Goal: Task Accomplishment & Management: Use online tool/utility

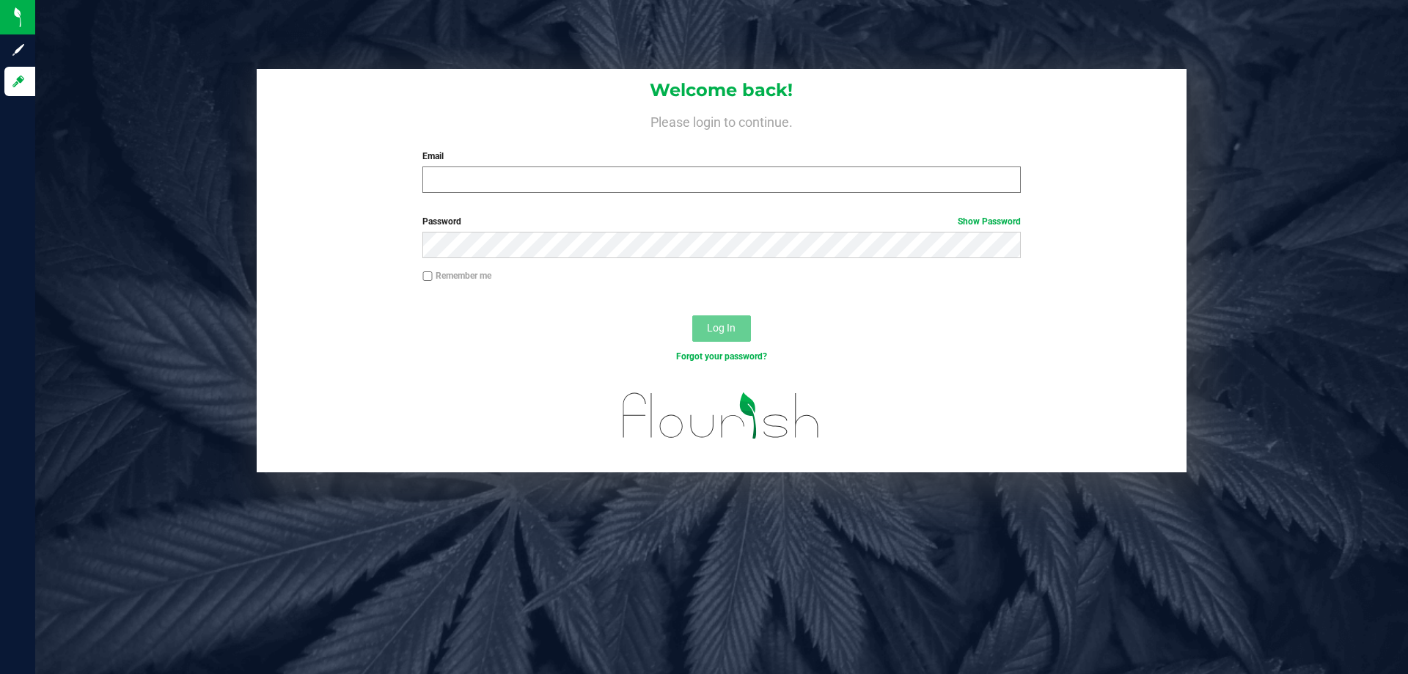
drag, startPoint x: 456, startPoint y: 166, endPoint x: 443, endPoint y: 172, distance: 14.2
click at [453, 168] on div "Email Required Please format your email correctly." at bounding box center [720, 171] width 619 height 43
click at [438, 175] on input "Email" at bounding box center [720, 179] width 597 height 26
type input "[EMAIL_ADDRESS][DOMAIN_NAME]"
click at [692, 315] on button "Log In" at bounding box center [721, 328] width 59 height 26
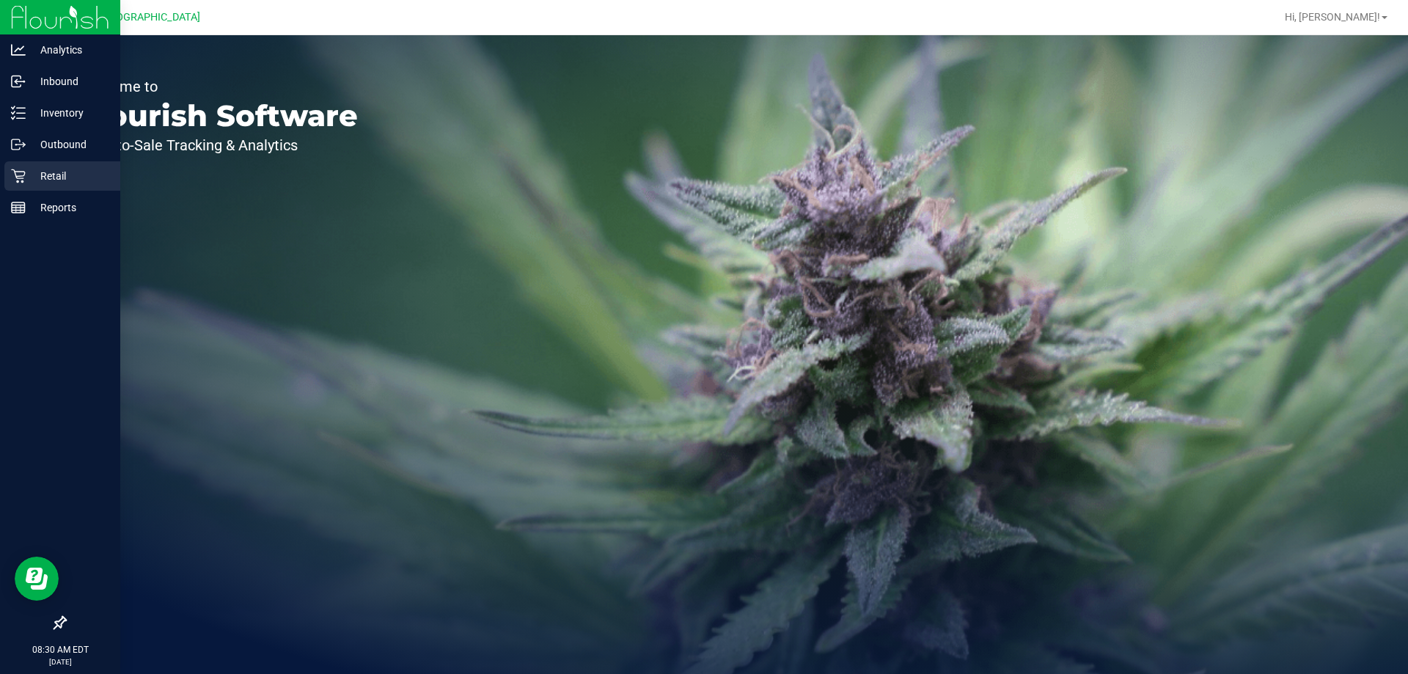
click at [60, 169] on p "Retail" at bounding box center [70, 176] width 88 height 18
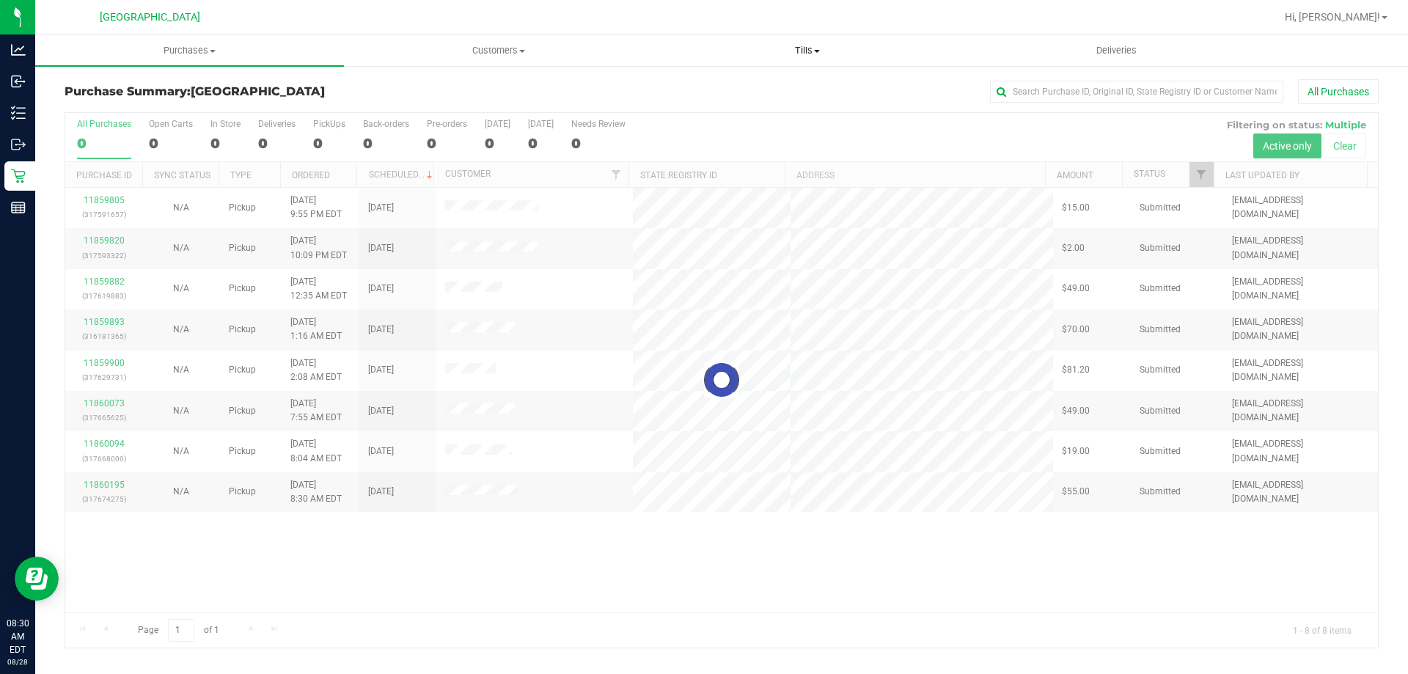
click at [813, 54] on span "Tills" at bounding box center [806, 50] width 307 height 13
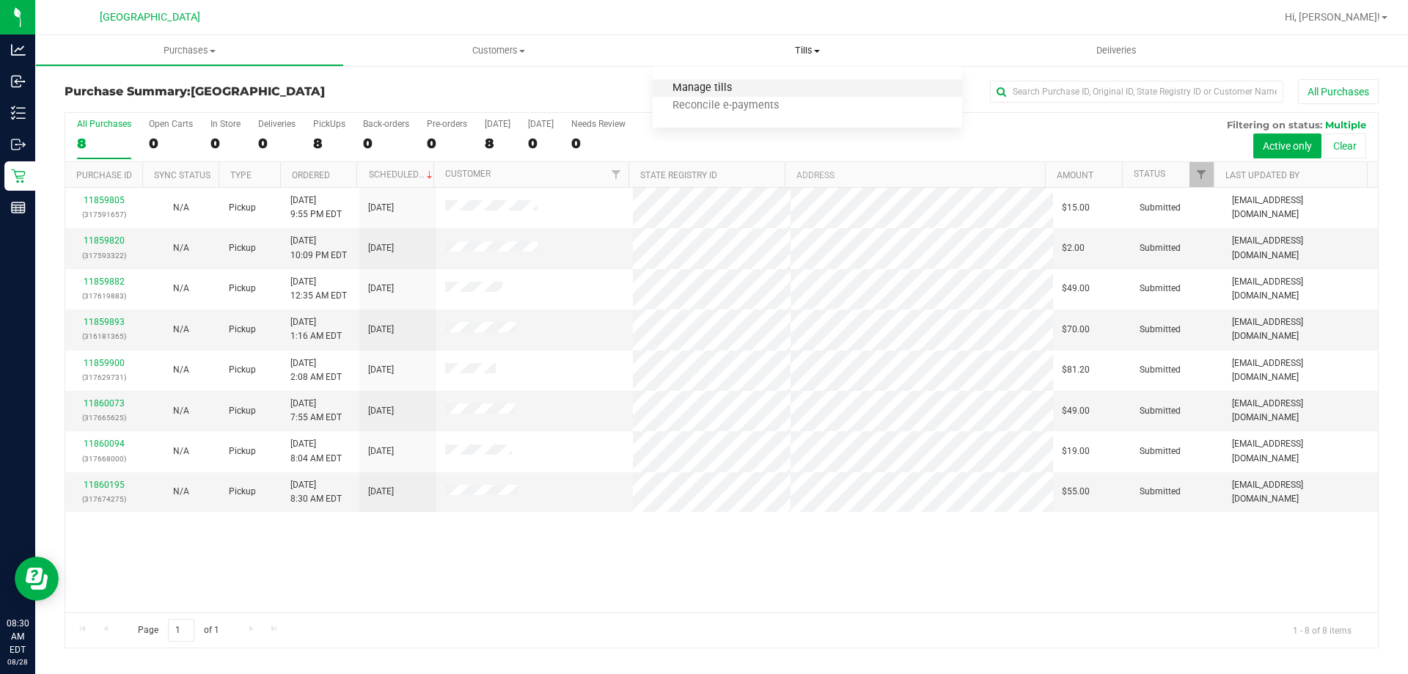
click at [710, 92] on span "Manage tills" at bounding box center [701, 88] width 99 height 12
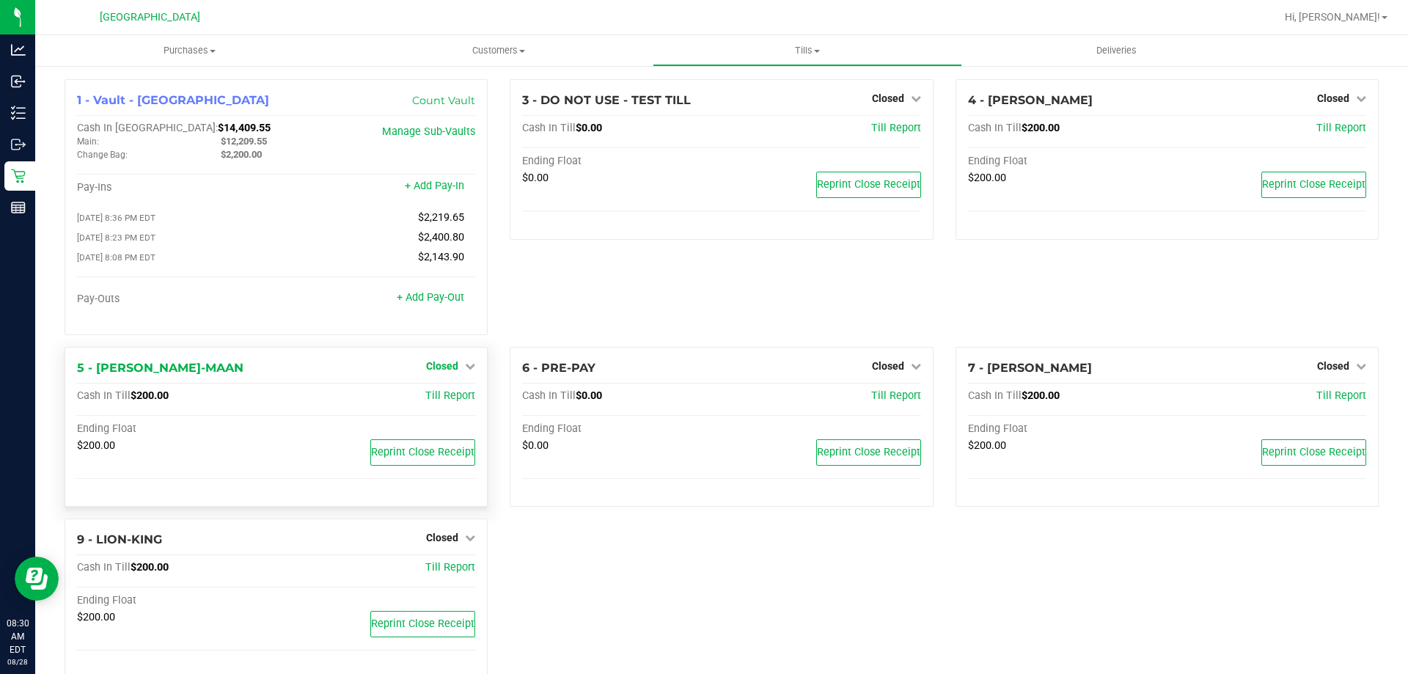
click at [467, 371] on icon at bounding box center [470, 366] width 10 height 10
click at [450, 397] on link "Open Till" at bounding box center [441, 396] width 39 height 12
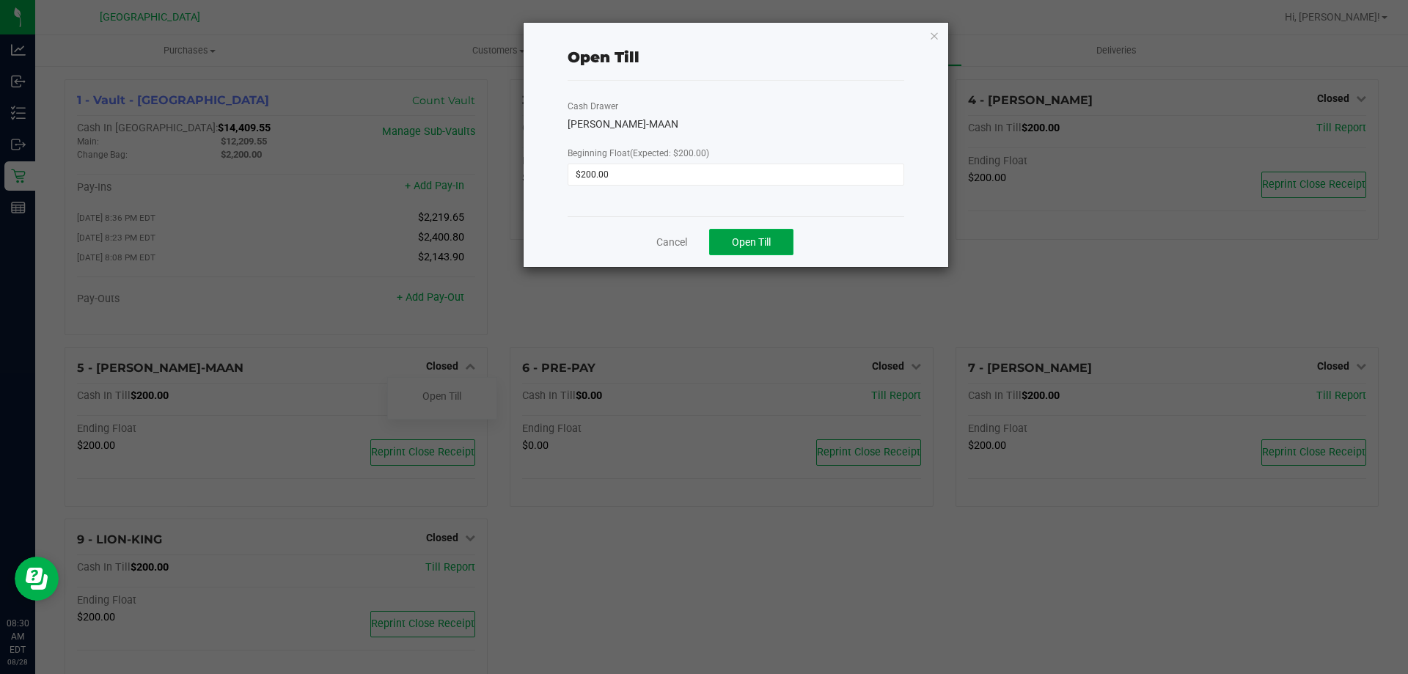
click at [749, 241] on span "Open Till" at bounding box center [751, 242] width 39 height 12
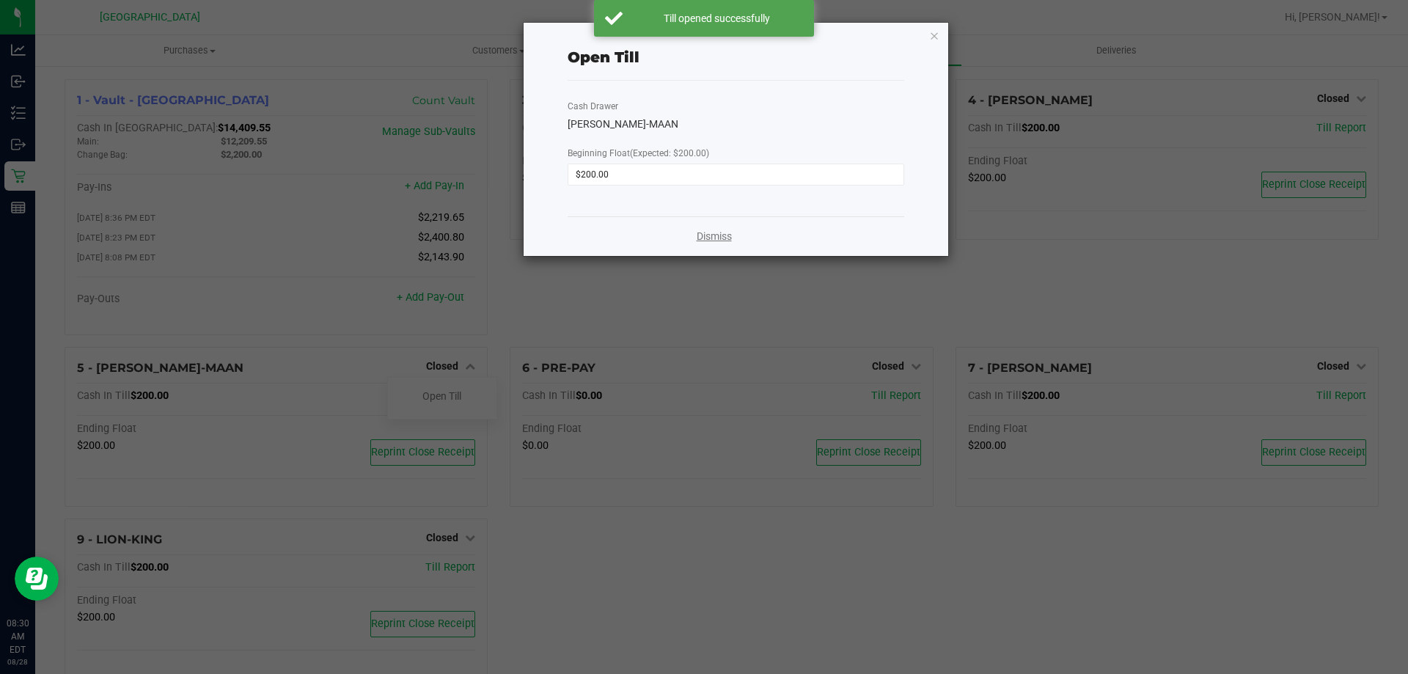
click at [705, 237] on link "Dismiss" at bounding box center [713, 236] width 35 height 15
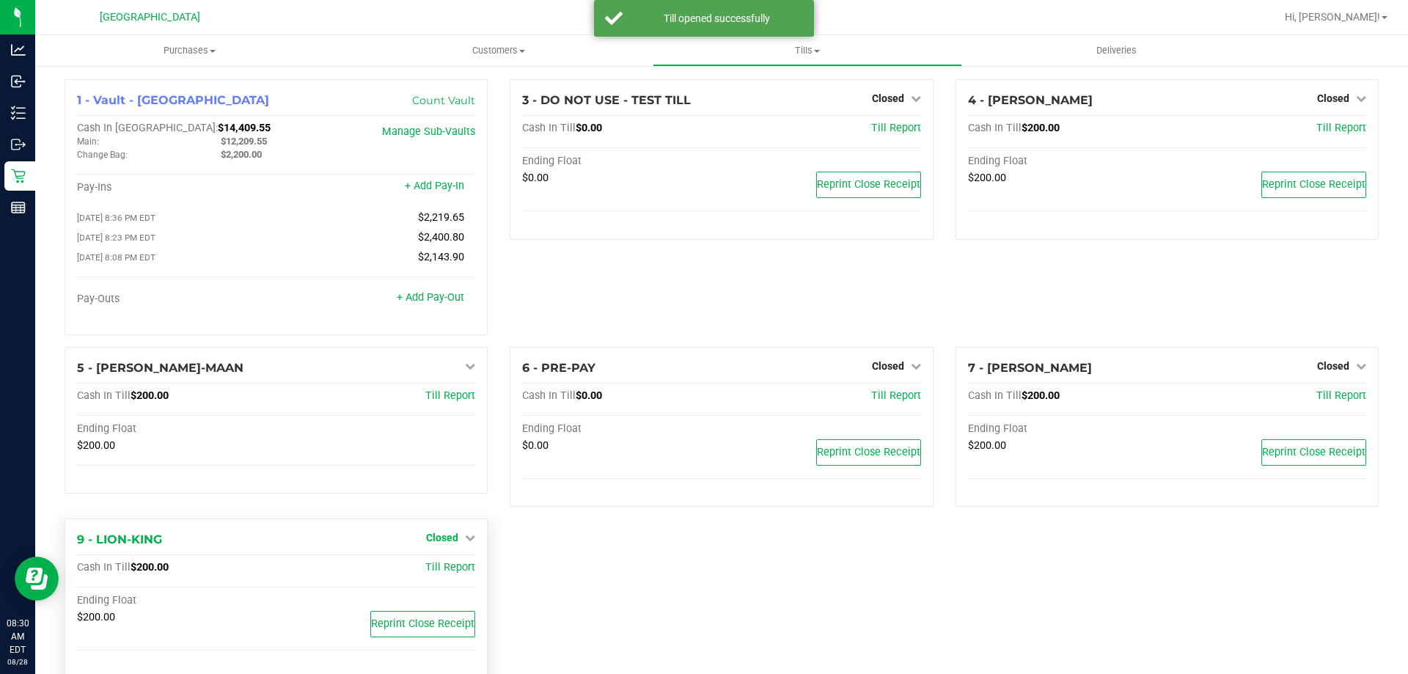
click at [465, 542] on icon at bounding box center [470, 537] width 10 height 10
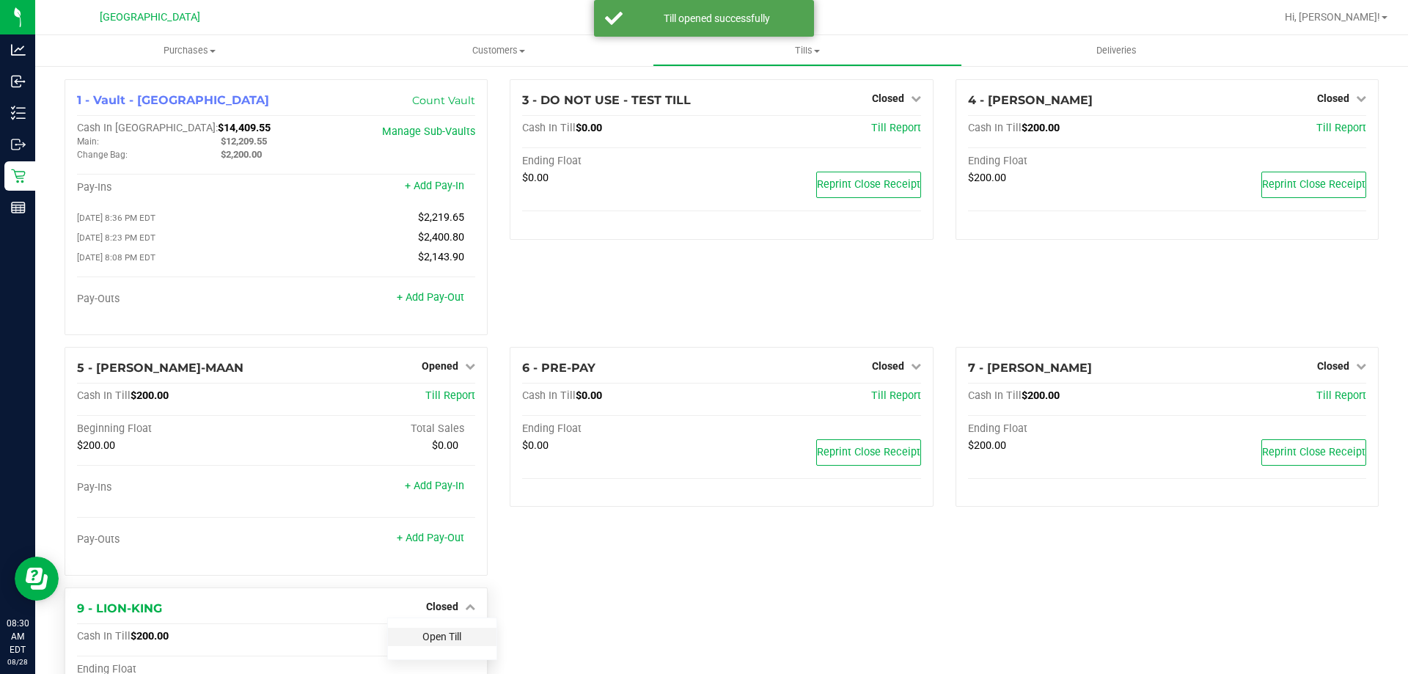
click at [444, 574] on div "5 - [PERSON_NAME]-MAAN Opened Close Till Cash In Till $200.00 Till Report Begin…" at bounding box center [276, 461] width 423 height 229
click at [444, 636] on link "Open Till" at bounding box center [441, 636] width 39 height 12
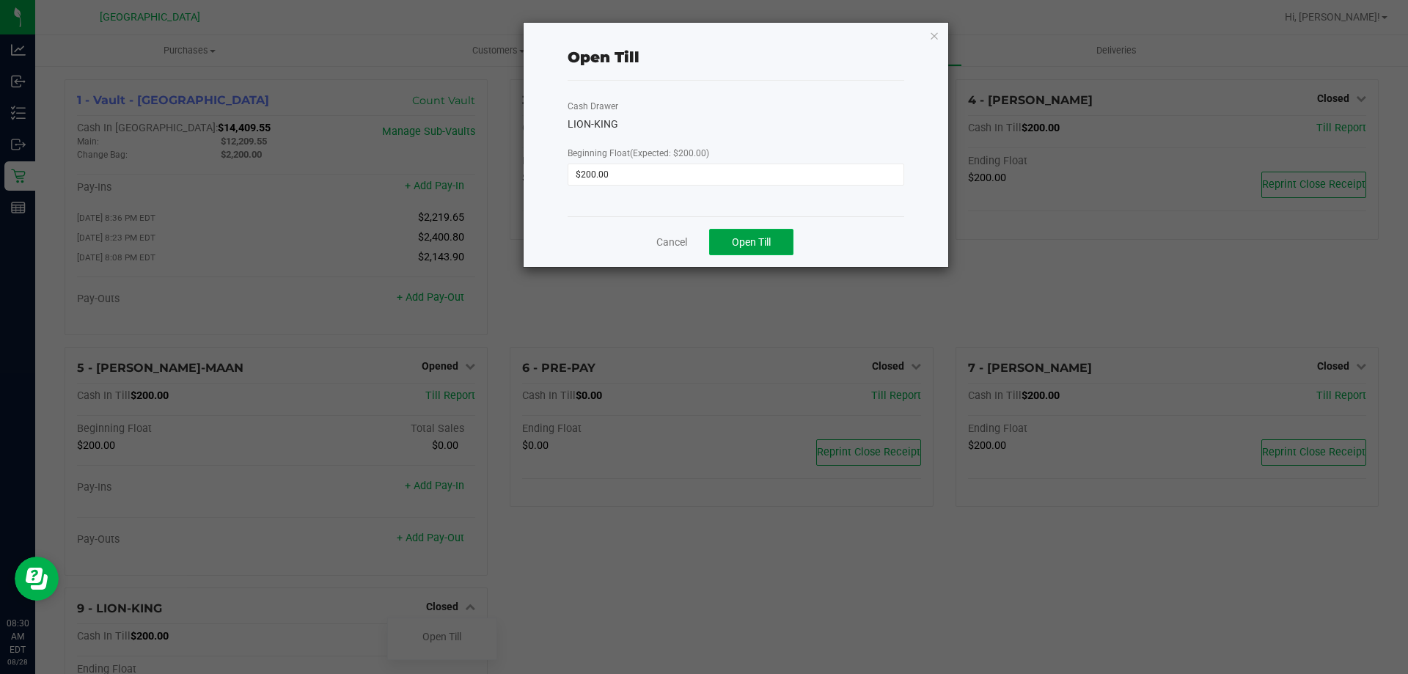
click at [759, 250] on button "Open Till" at bounding box center [751, 242] width 84 height 26
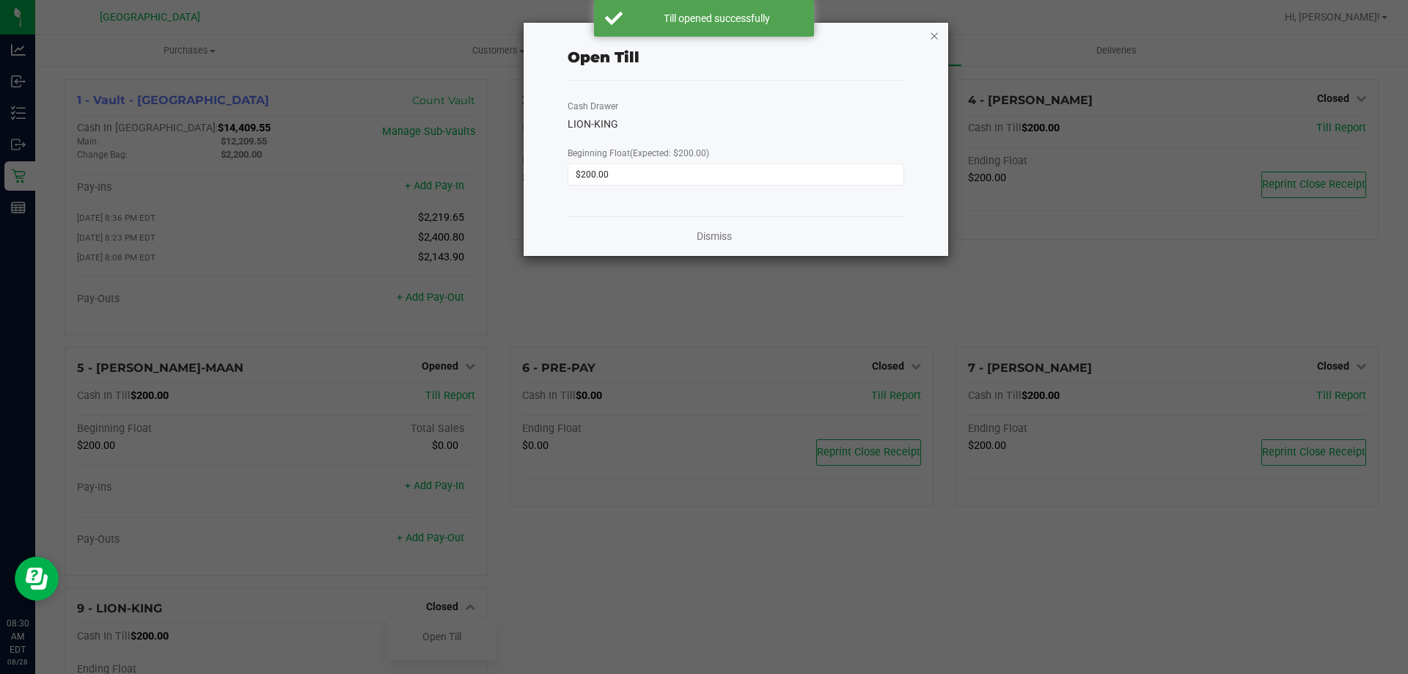
click at [936, 34] on icon "button" at bounding box center [934, 35] width 10 height 18
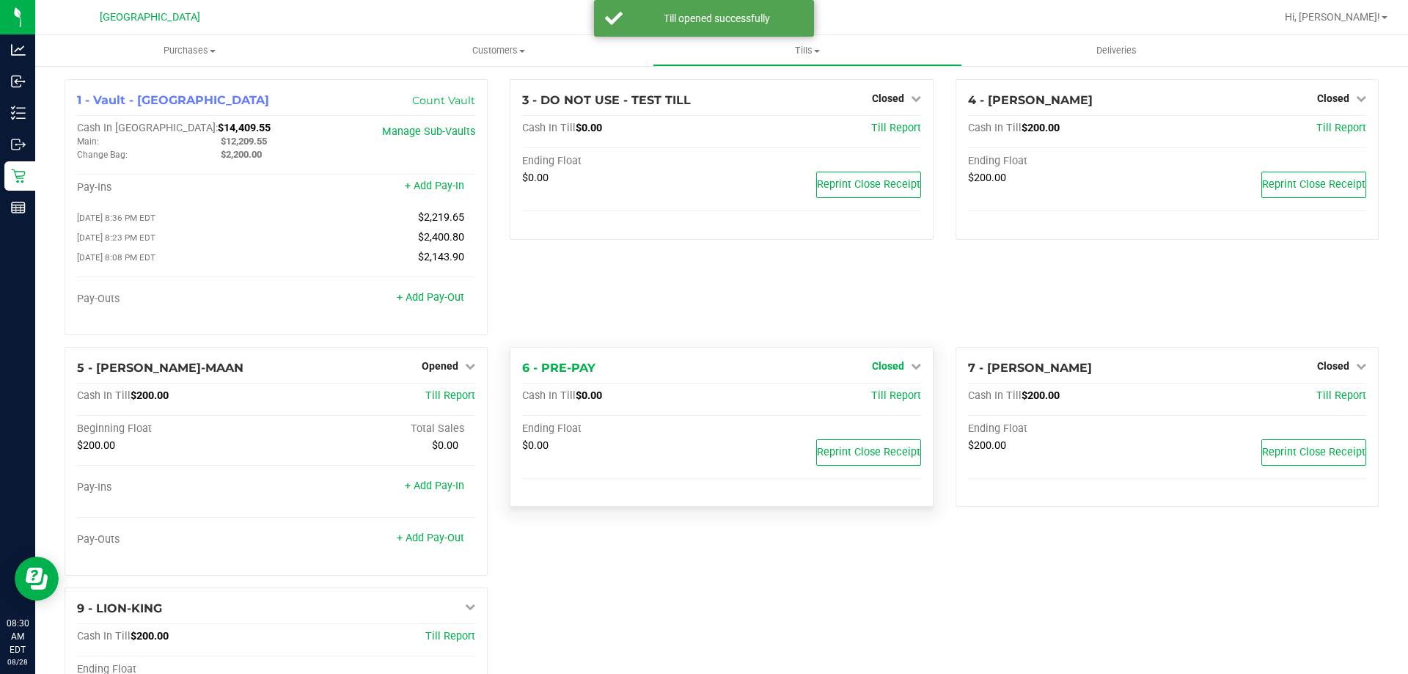
click at [883, 369] on span "Closed" at bounding box center [888, 366] width 32 height 12
click at [875, 402] on link "Open Till" at bounding box center [887, 396] width 39 height 12
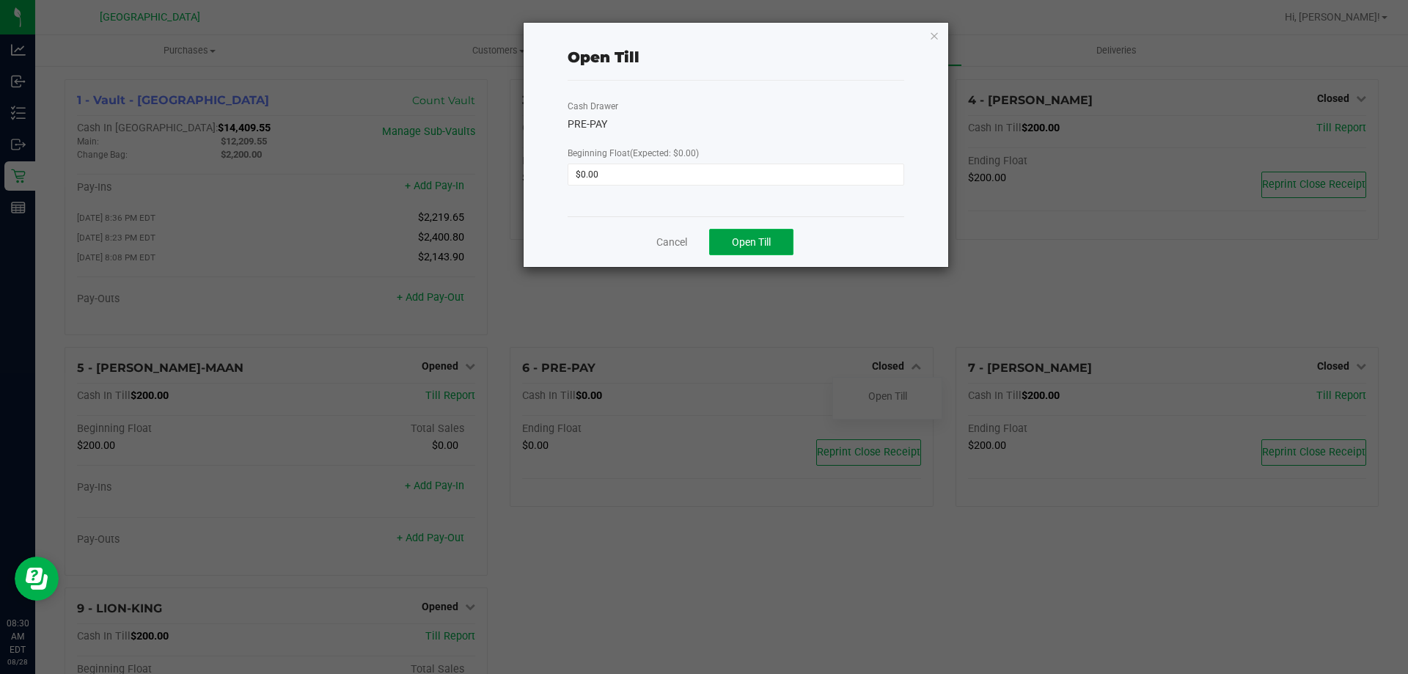
click at [757, 245] on span "Open Till" at bounding box center [751, 242] width 39 height 12
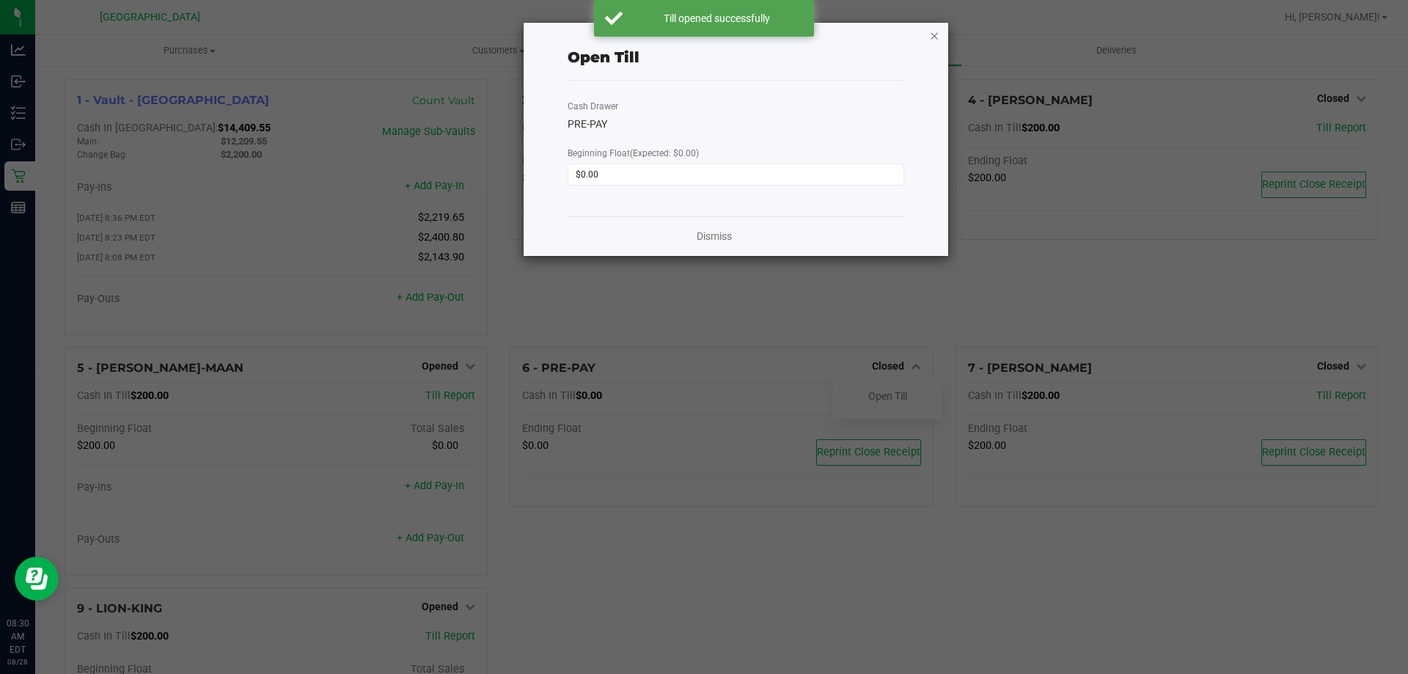
click at [936, 37] on icon "button" at bounding box center [934, 35] width 10 height 18
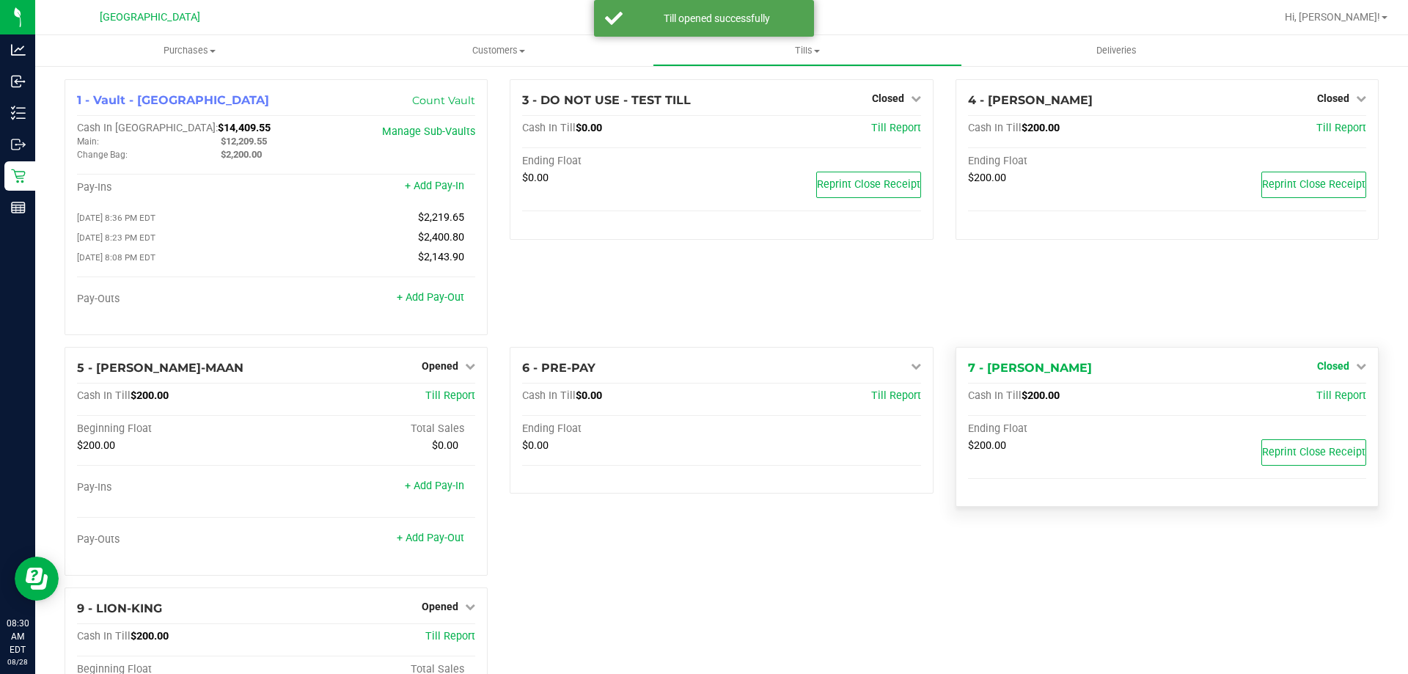
click at [1327, 364] on span "Closed" at bounding box center [1333, 366] width 32 height 12
click at [1313, 398] on link "Open Till" at bounding box center [1332, 396] width 39 height 12
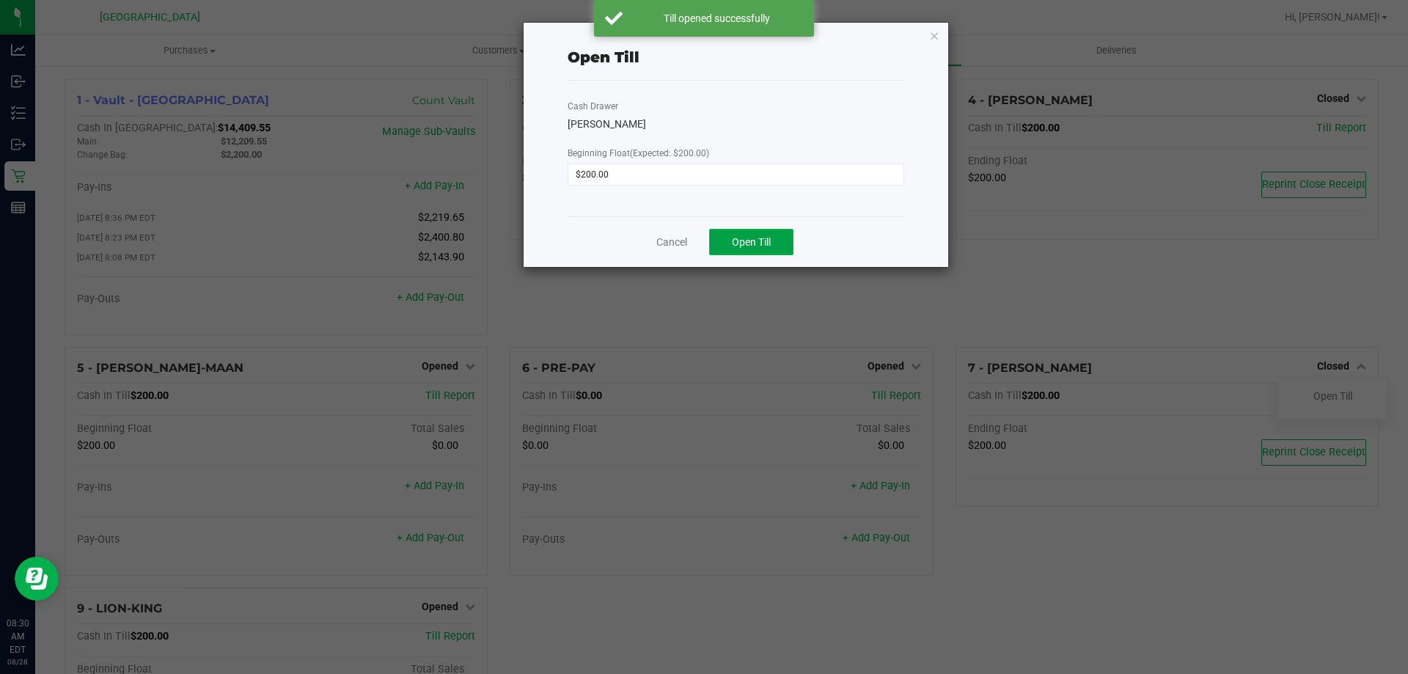
click at [773, 244] on button "Open Till" at bounding box center [751, 242] width 84 height 26
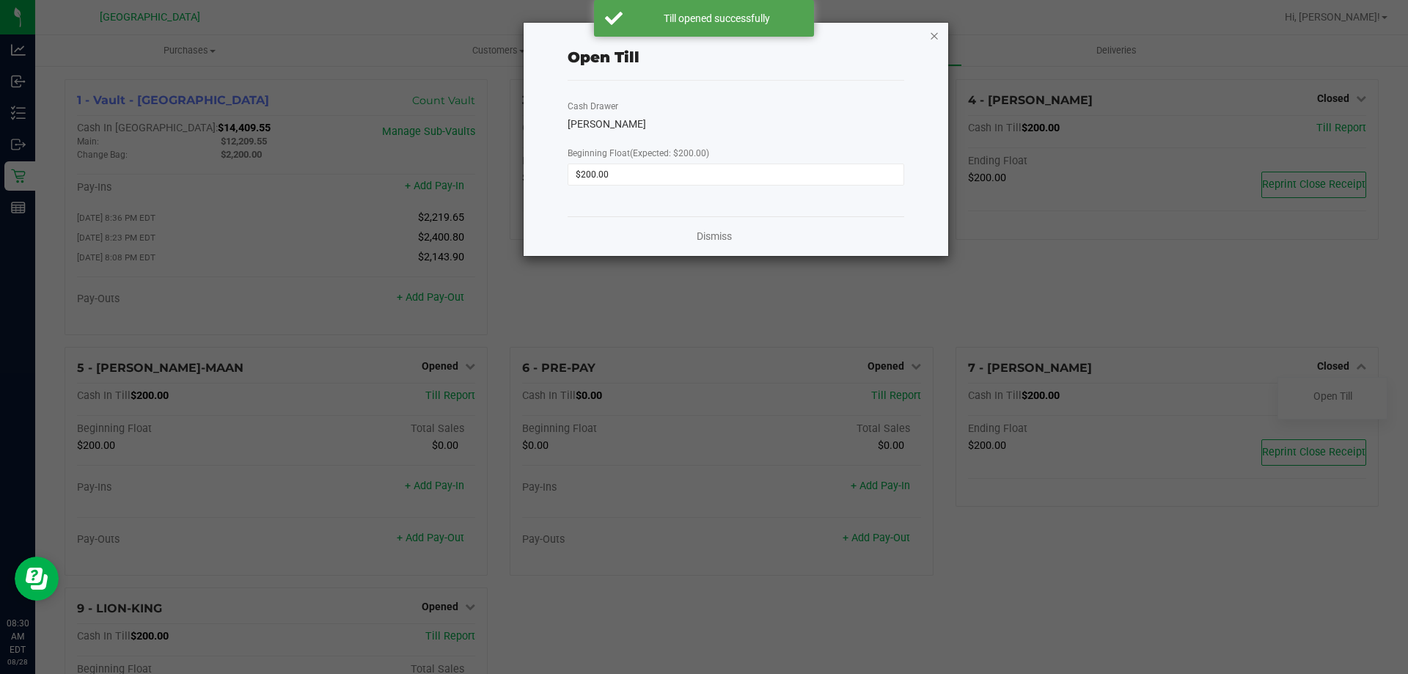
click at [934, 37] on icon "button" at bounding box center [934, 35] width 10 height 18
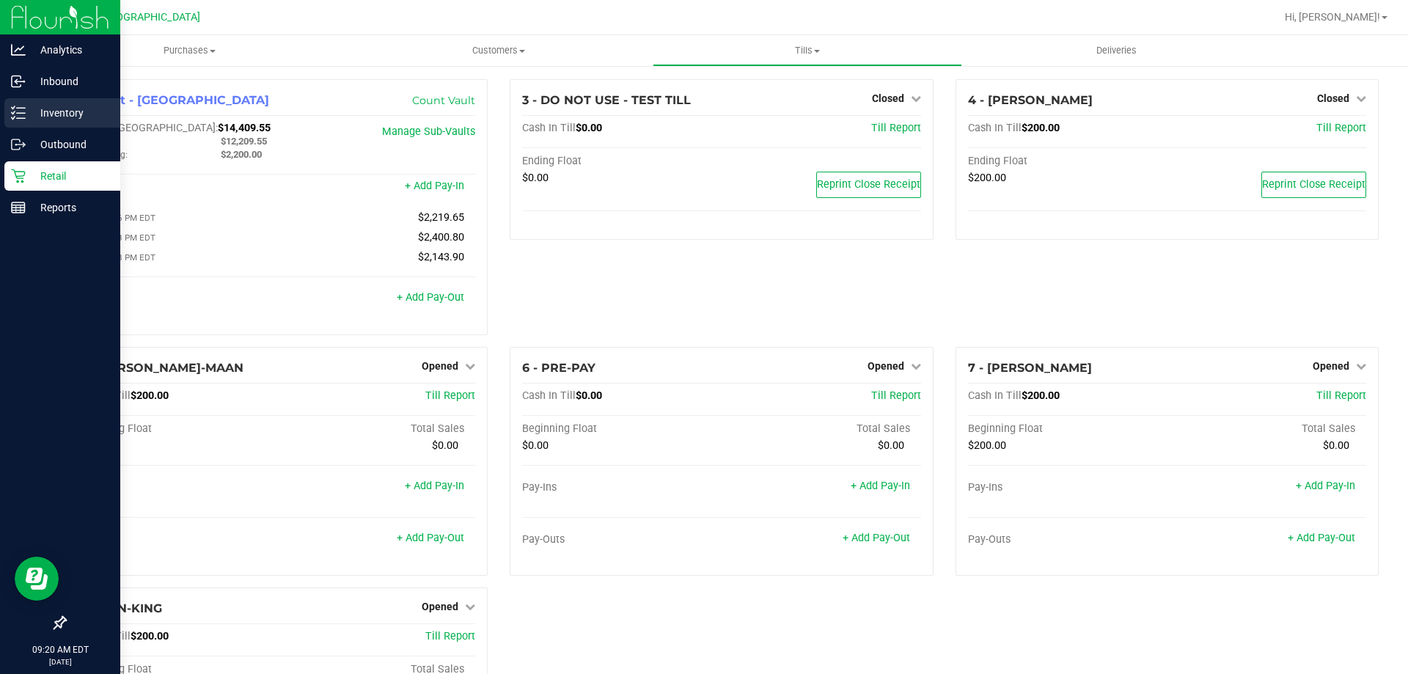
click at [80, 106] on p "Inventory" at bounding box center [70, 113] width 88 height 18
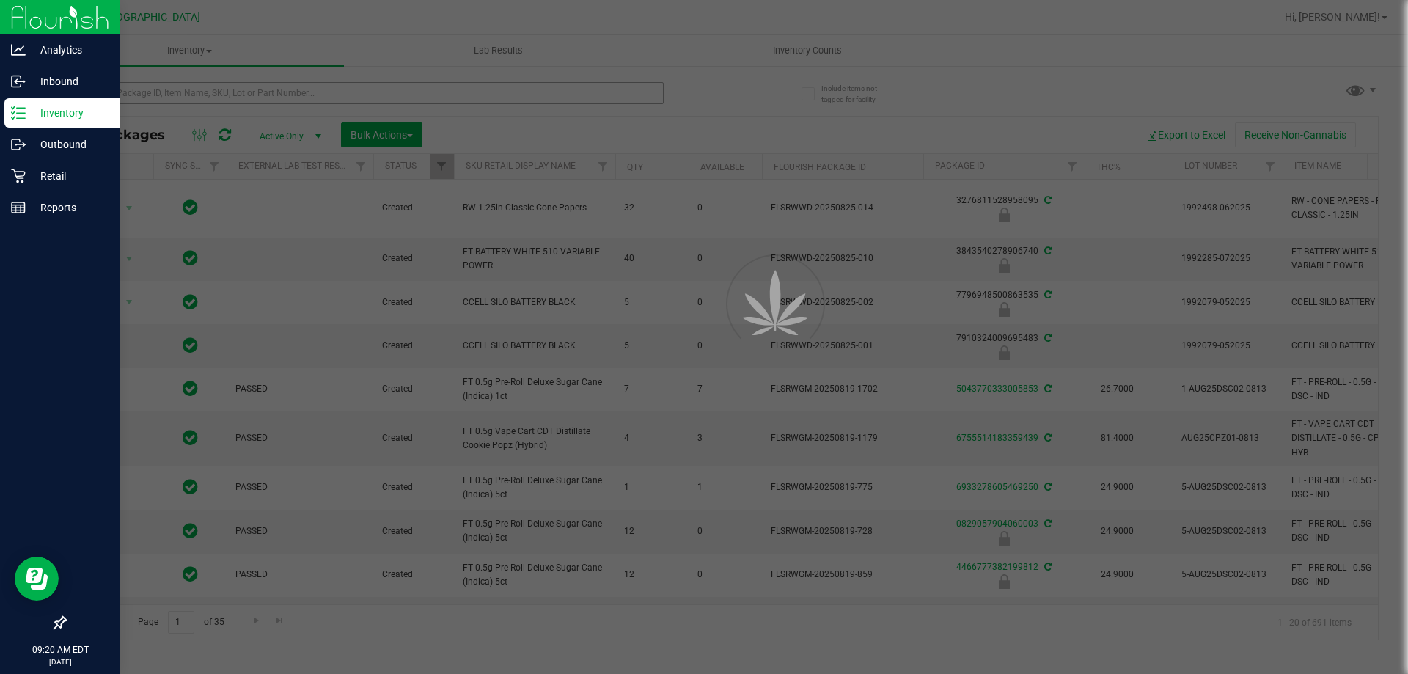
click at [191, 95] on div at bounding box center [704, 337] width 1408 height 674
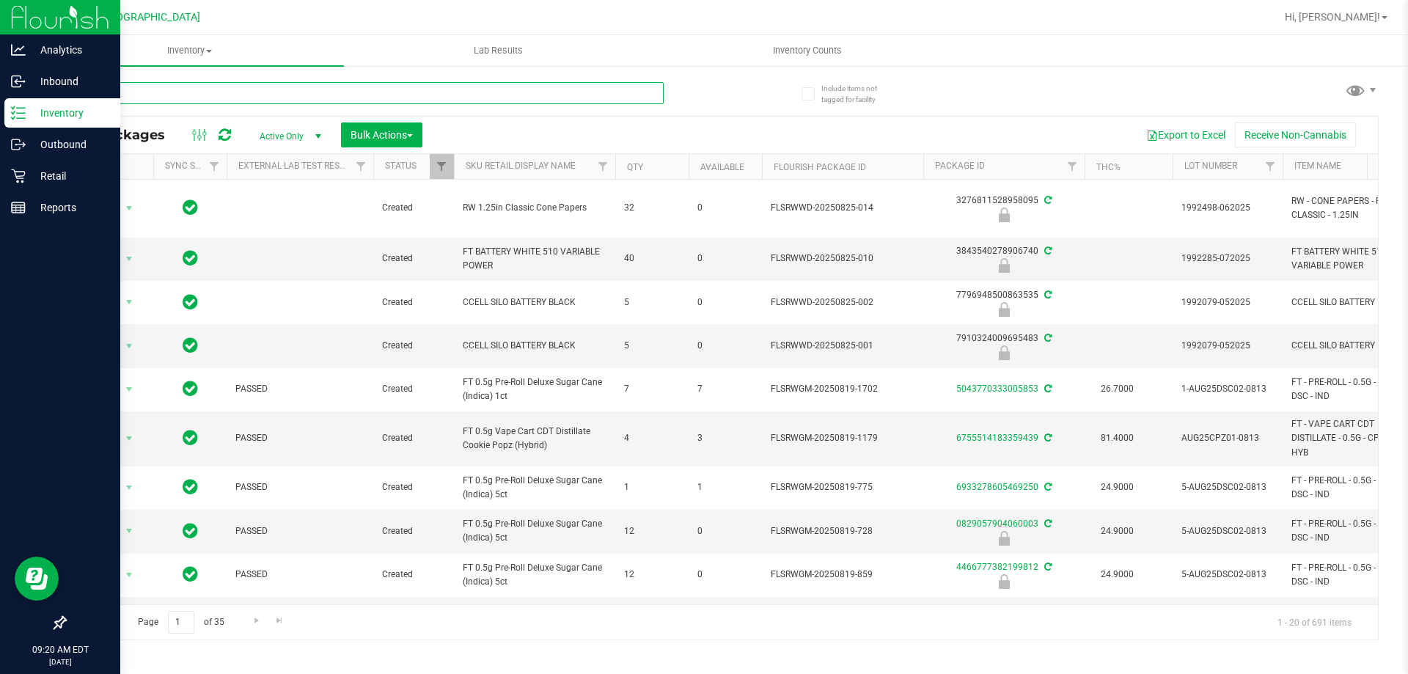
click at [196, 92] on input "text" at bounding box center [364, 93] width 599 height 22
type input "-"
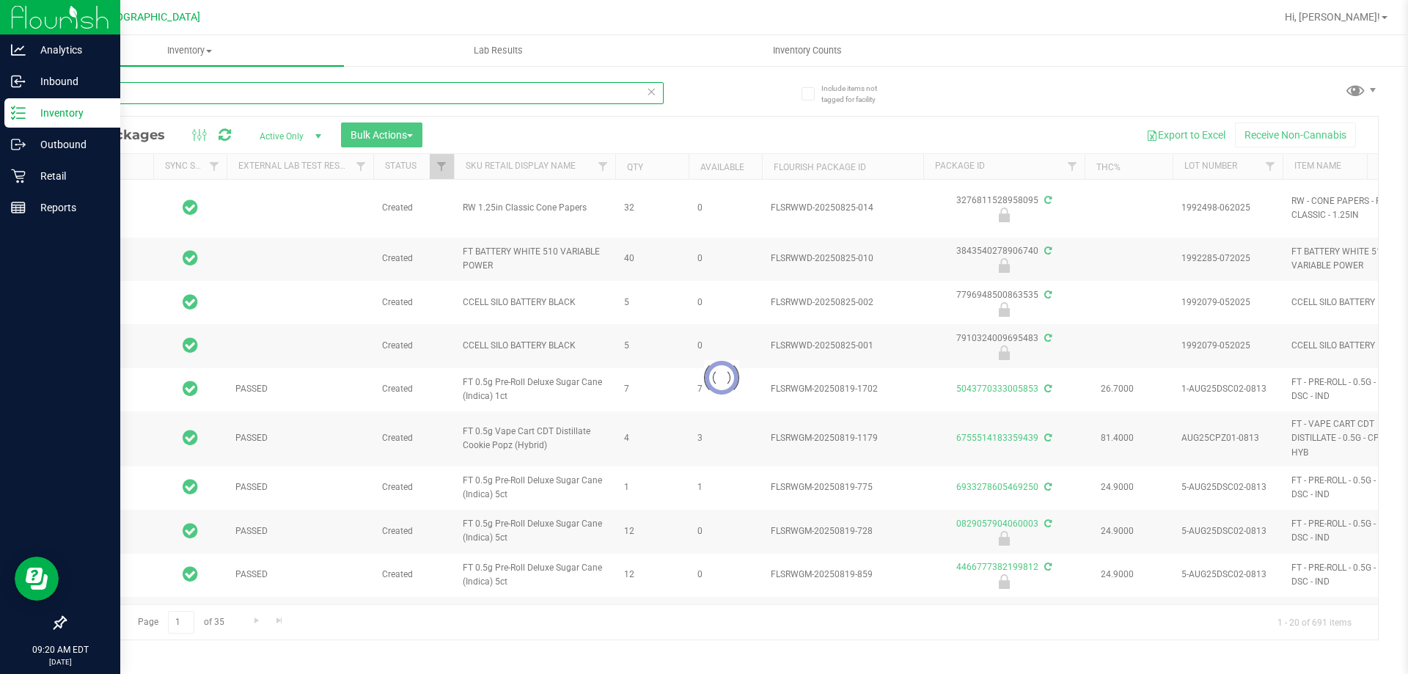
type input "[DATE]"
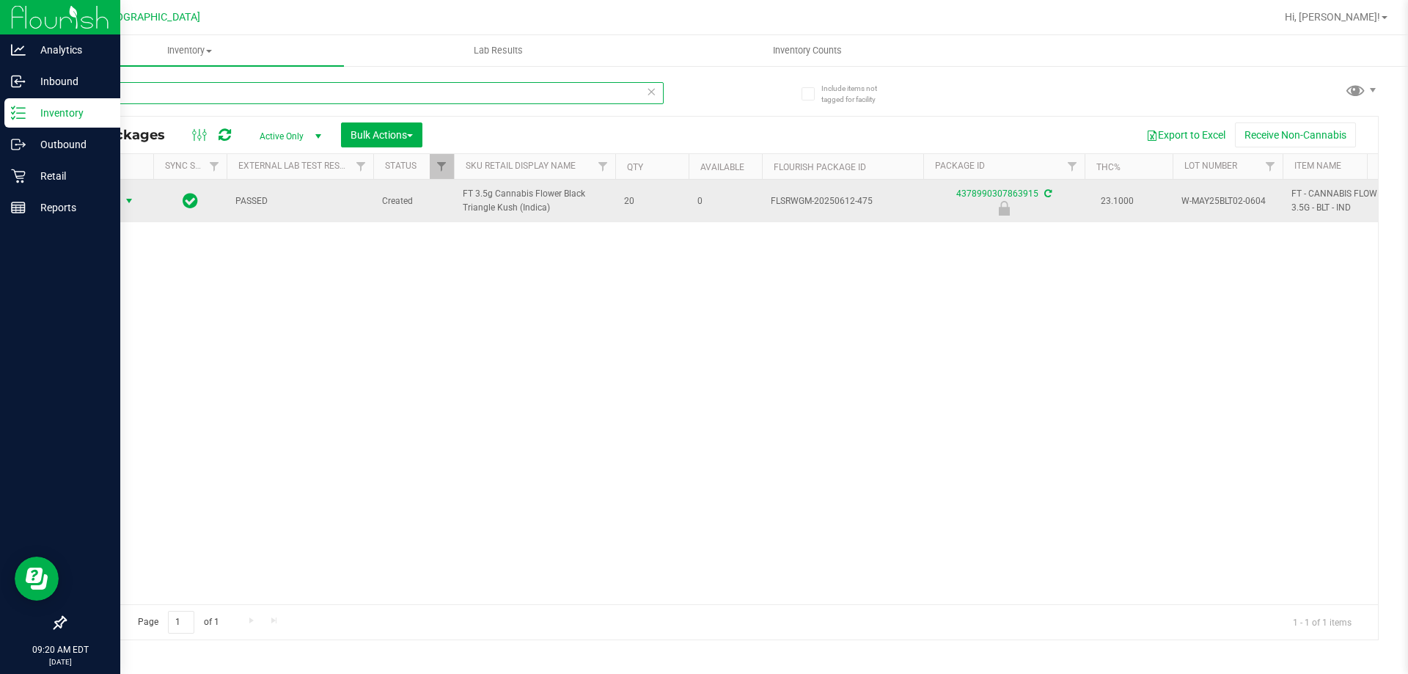
type input "-475"
click at [105, 210] on span "Action" at bounding box center [100, 201] width 40 height 21
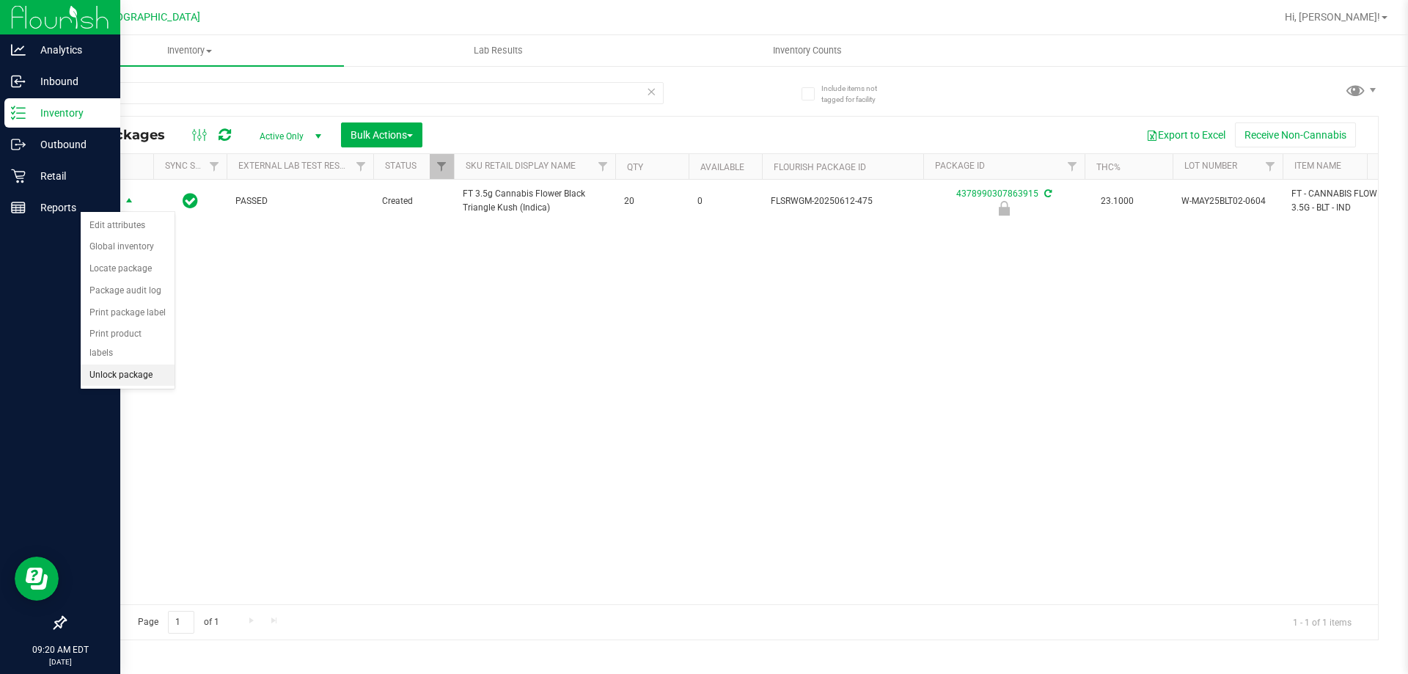
drag, startPoint x: 122, startPoint y: 350, endPoint x: 271, endPoint y: 375, distance: 151.6
click at [128, 364] on li "Unlock package" at bounding box center [128, 375] width 94 height 22
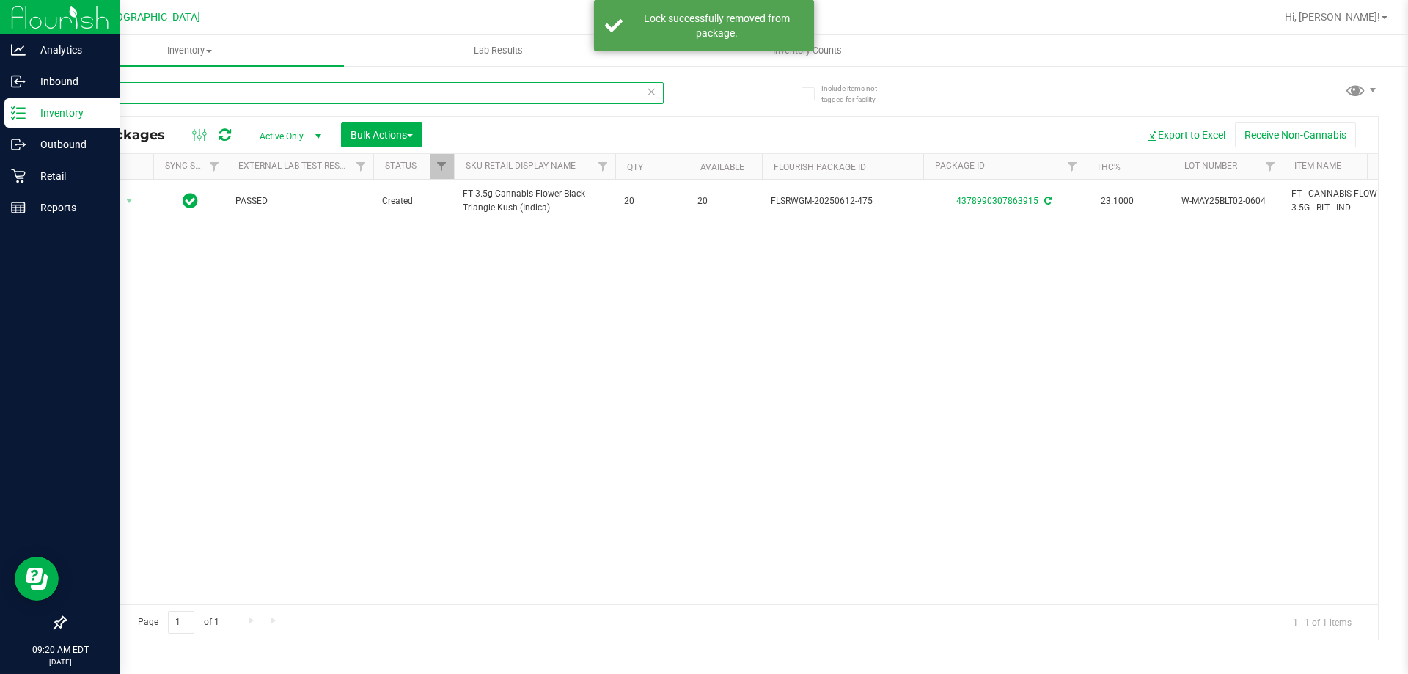
click at [117, 92] on input "-475" at bounding box center [364, 93] width 599 height 22
type input "-"
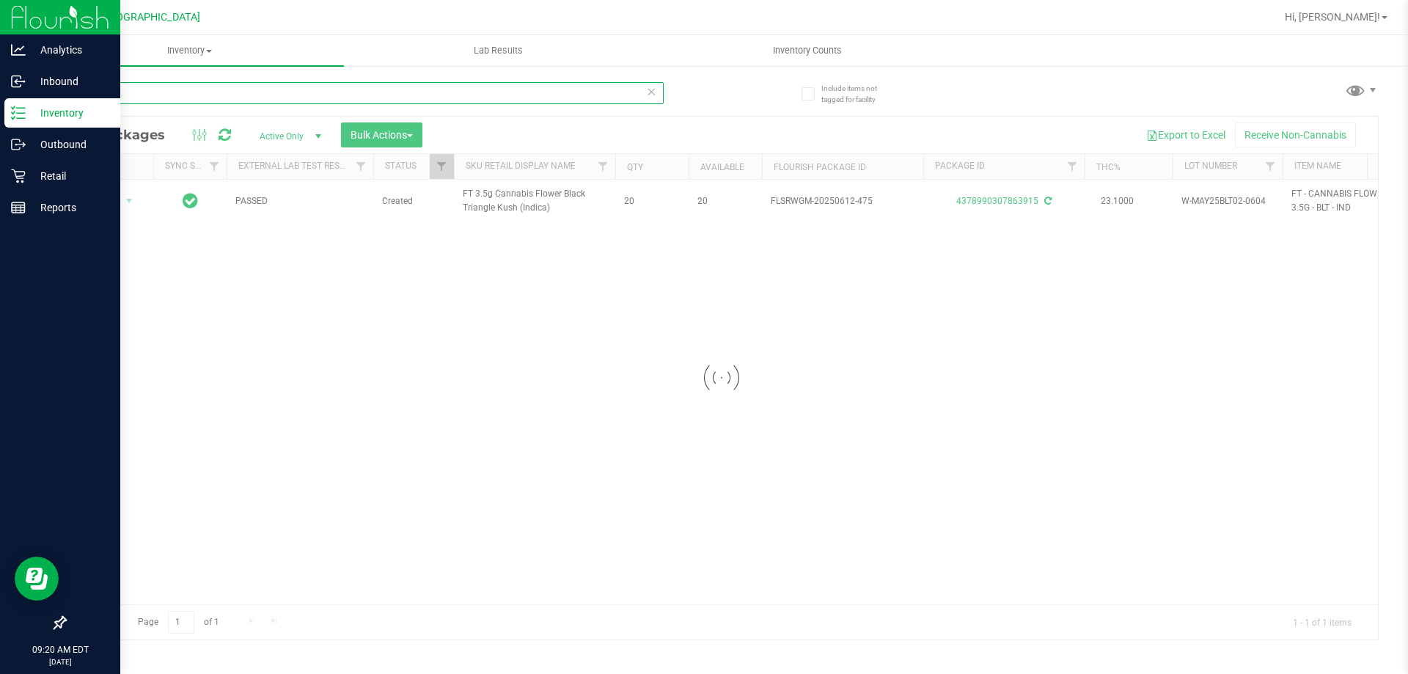
click at [87, 92] on input "*-647" at bounding box center [364, 93] width 599 height 22
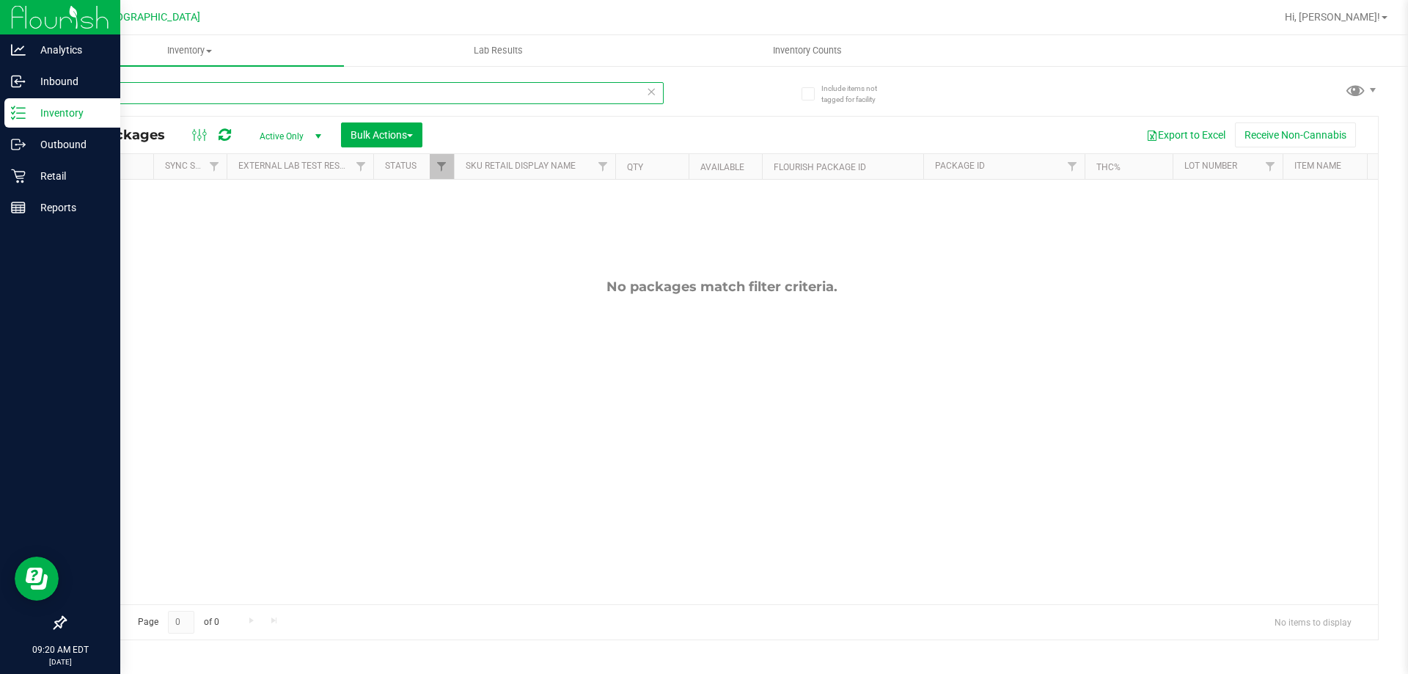
click at [92, 92] on input "*-647" at bounding box center [364, 93] width 599 height 22
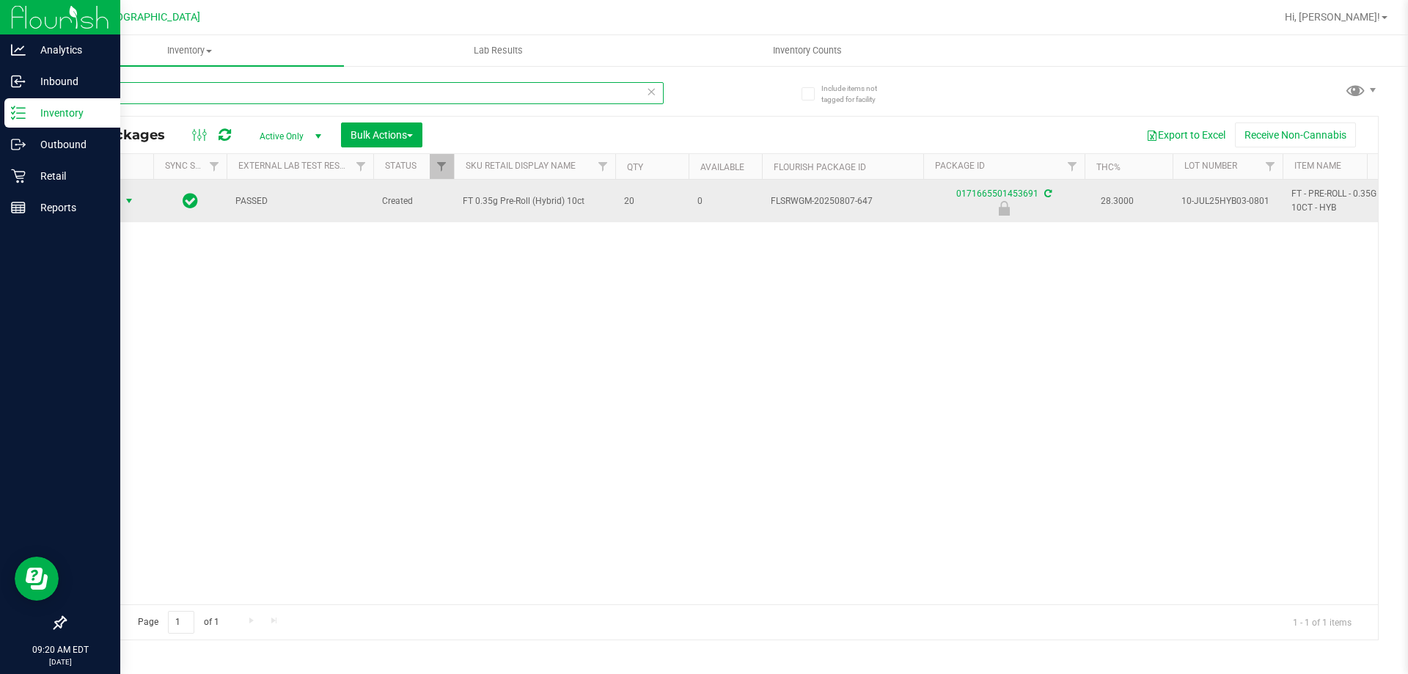
type input "-647"
click at [117, 198] on span "Action" at bounding box center [100, 201] width 40 height 21
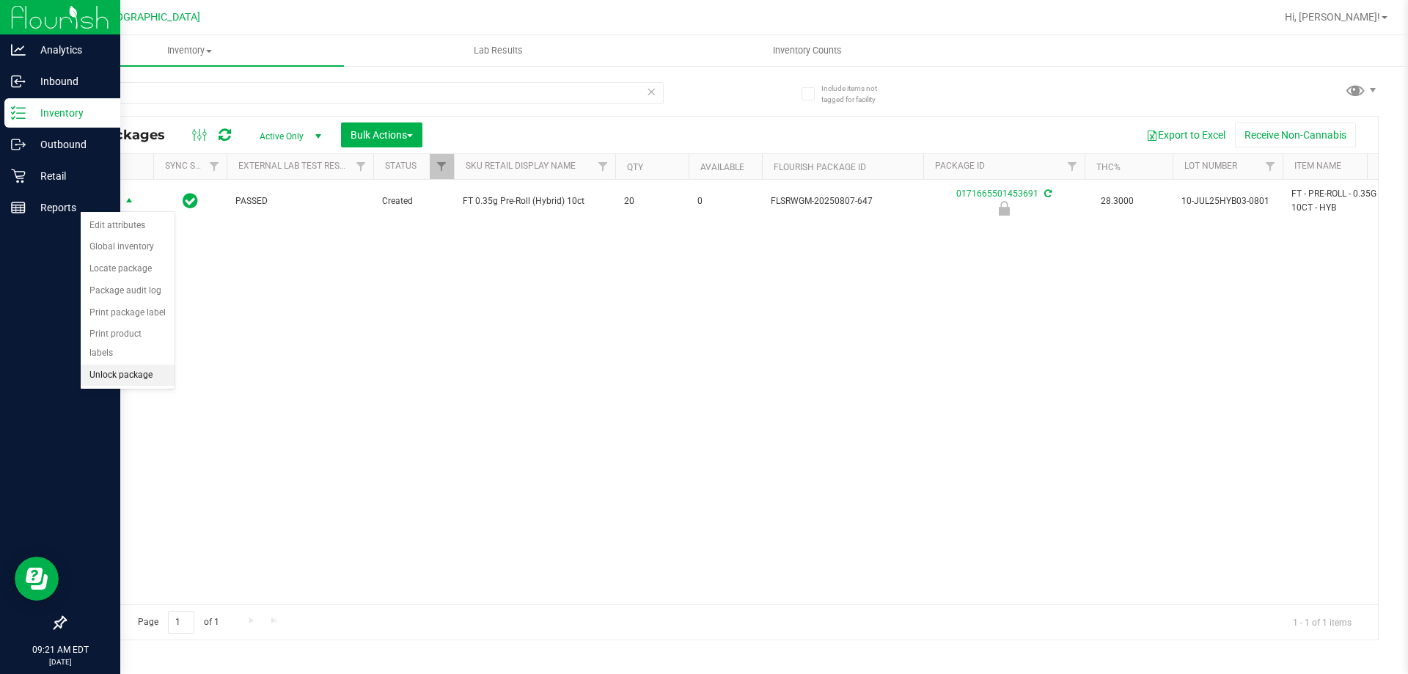
click at [111, 364] on li "Unlock package" at bounding box center [128, 375] width 94 height 22
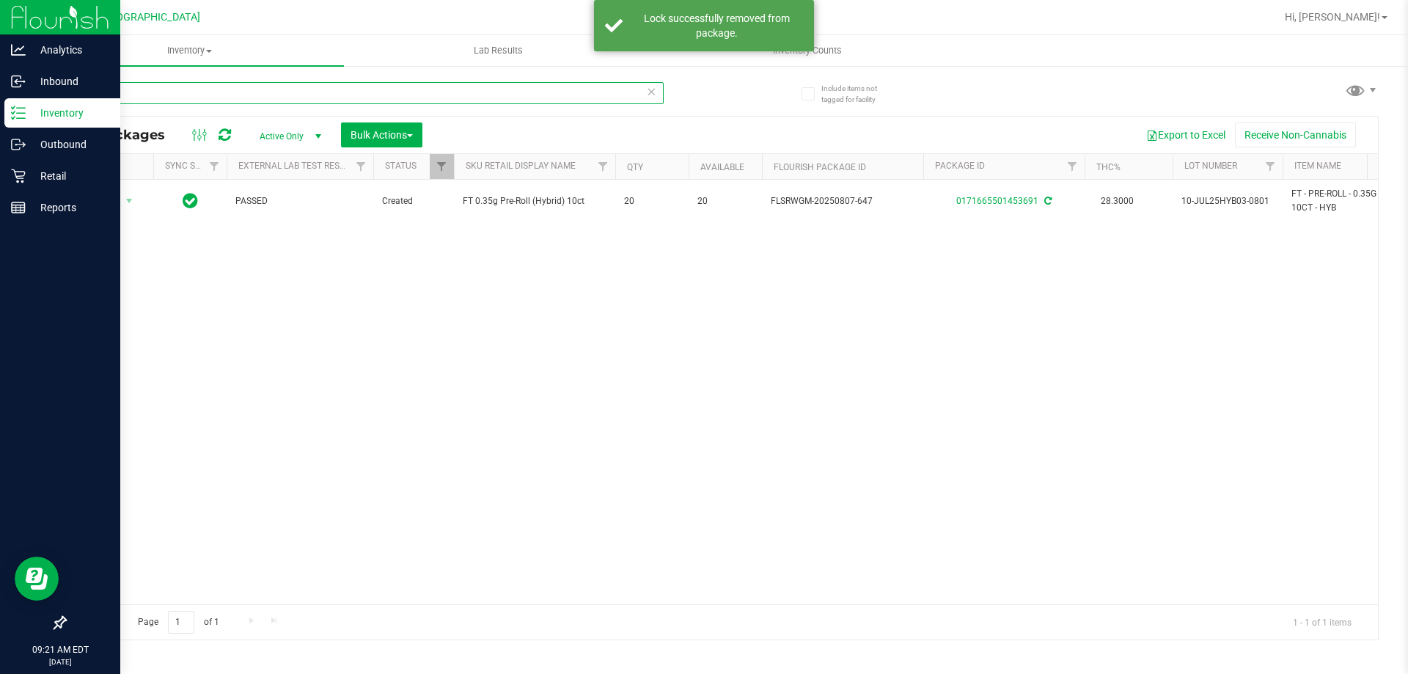
click at [135, 96] on input "-647" at bounding box center [364, 93] width 599 height 22
type input "-"
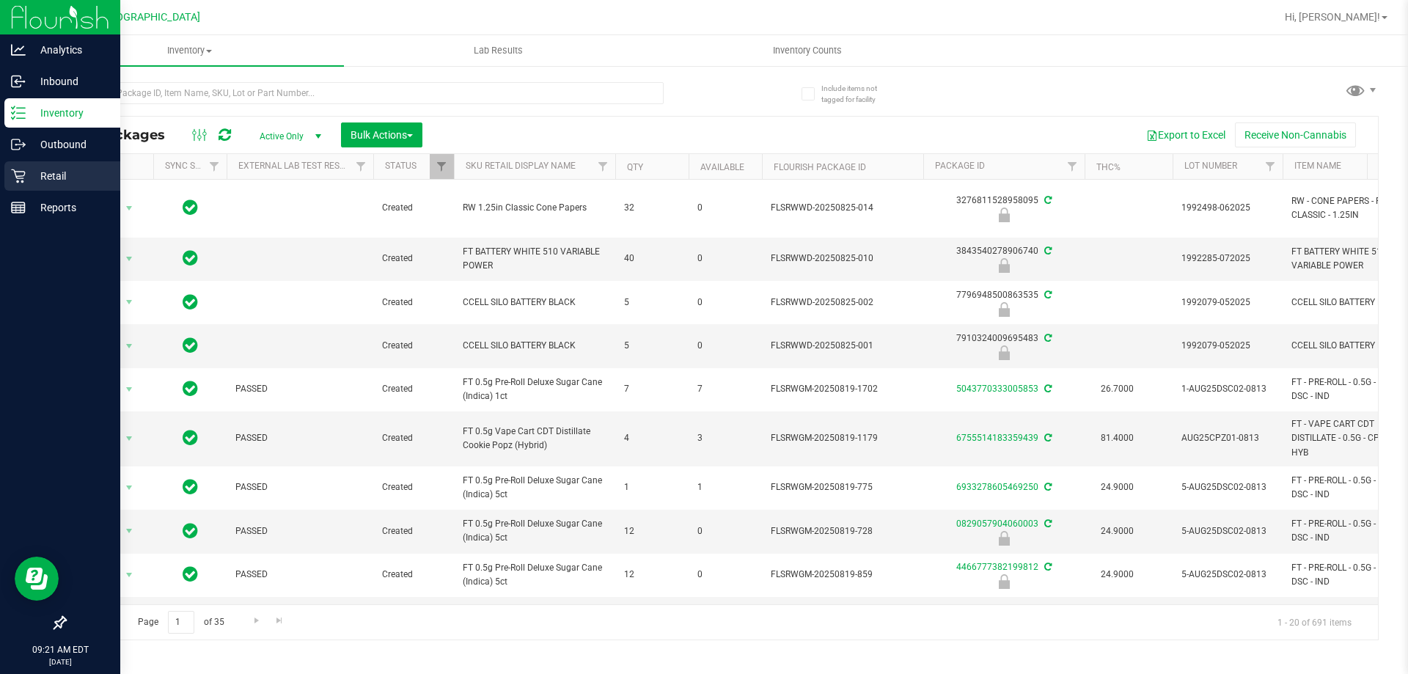
click at [52, 181] on p "Retail" at bounding box center [70, 176] width 88 height 18
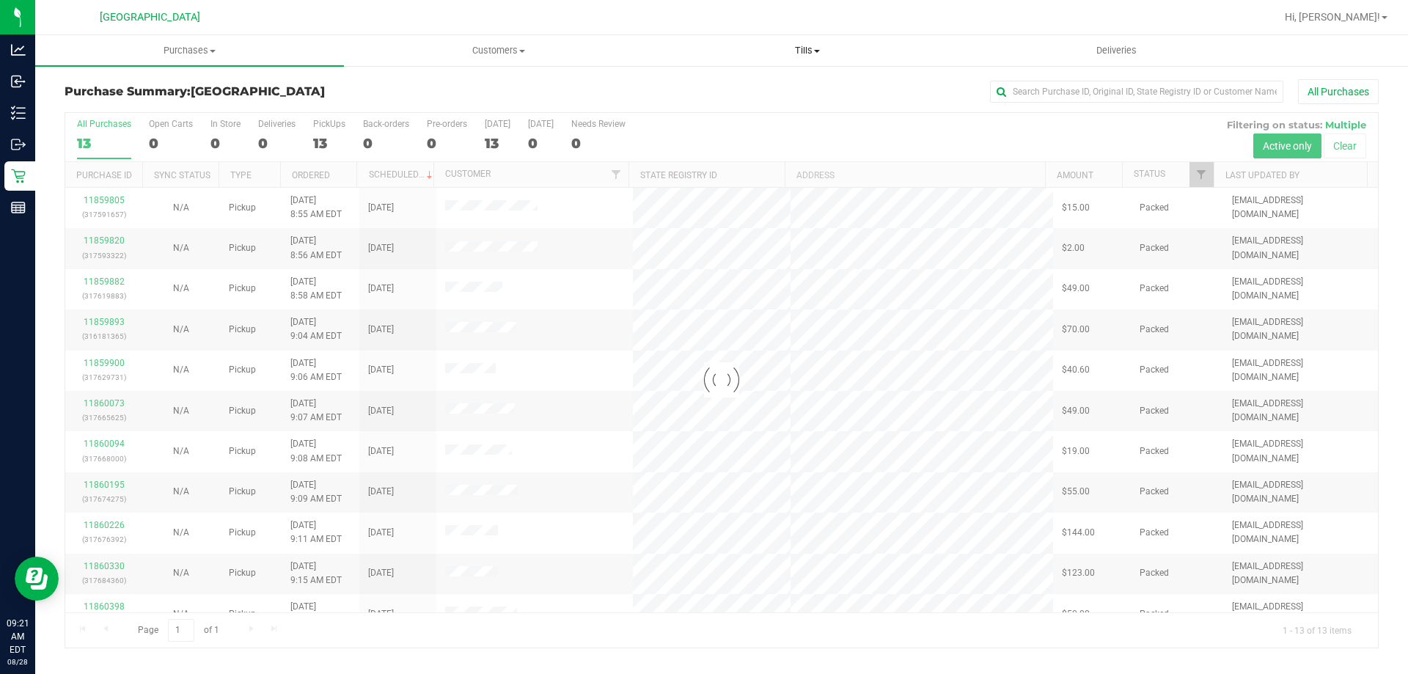
click at [803, 58] on uib-tab-heading "Tills Manage tills Reconcile e-payments" at bounding box center [806, 50] width 307 height 29
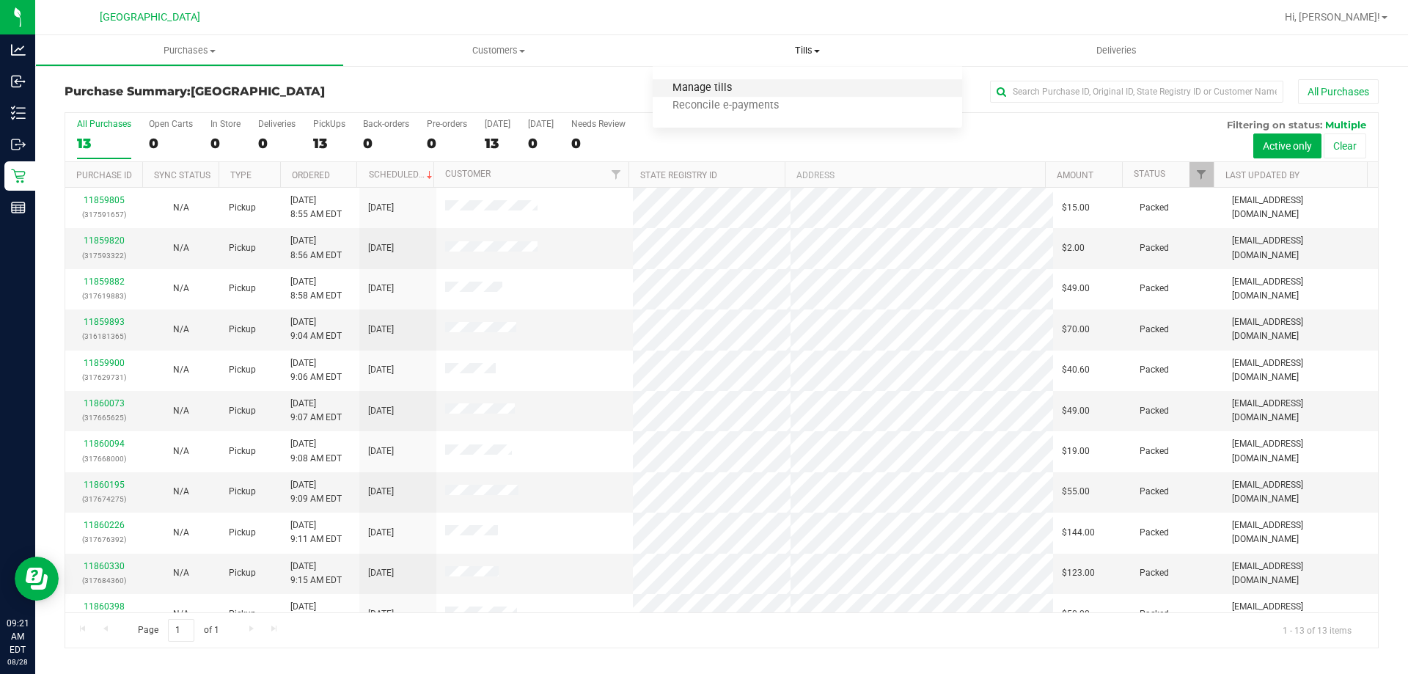
click at [724, 90] on span "Manage tills" at bounding box center [701, 88] width 99 height 12
